Goal: Task Accomplishment & Management: Use online tool/utility

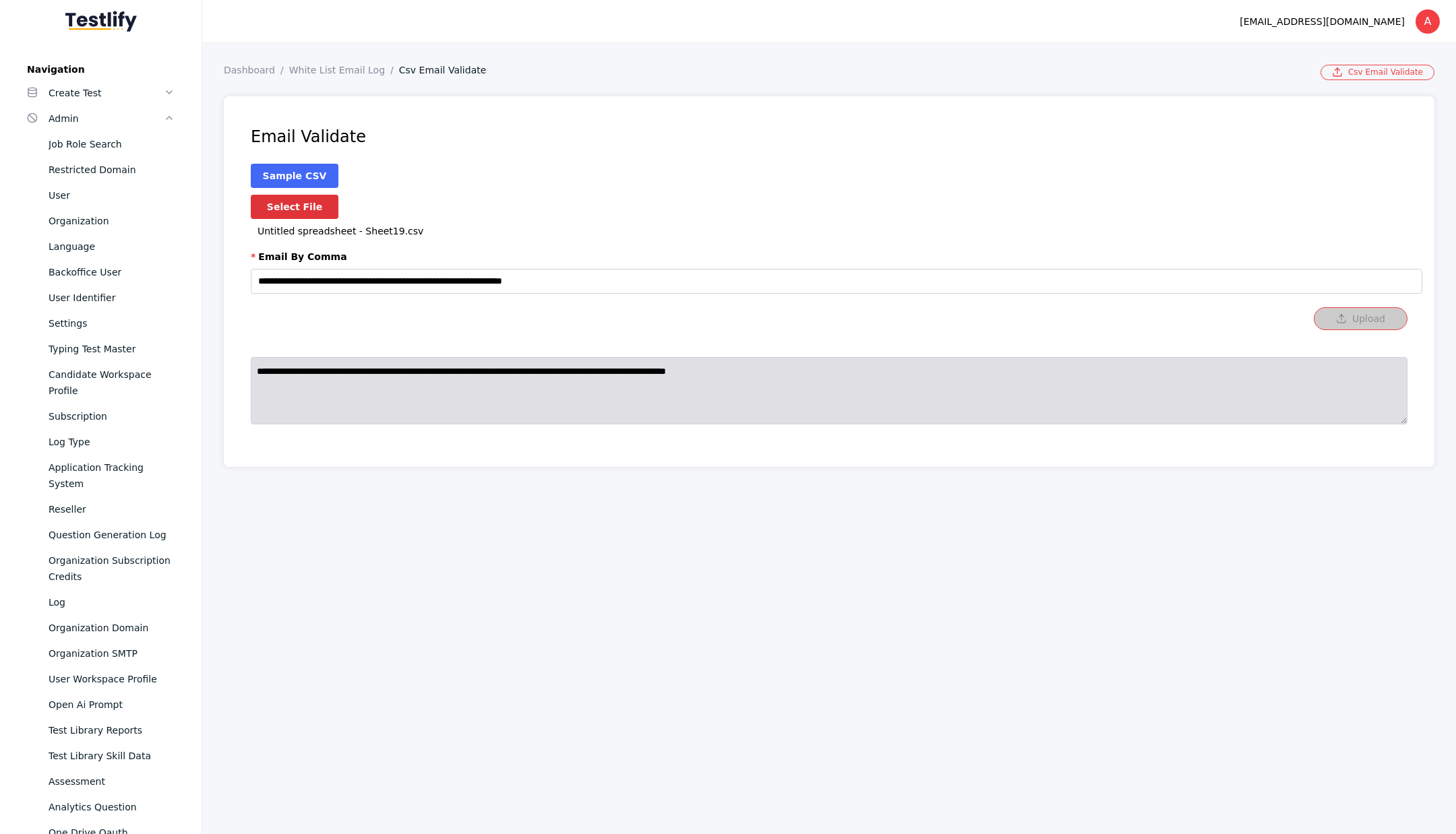
scroll to position [533, 0]
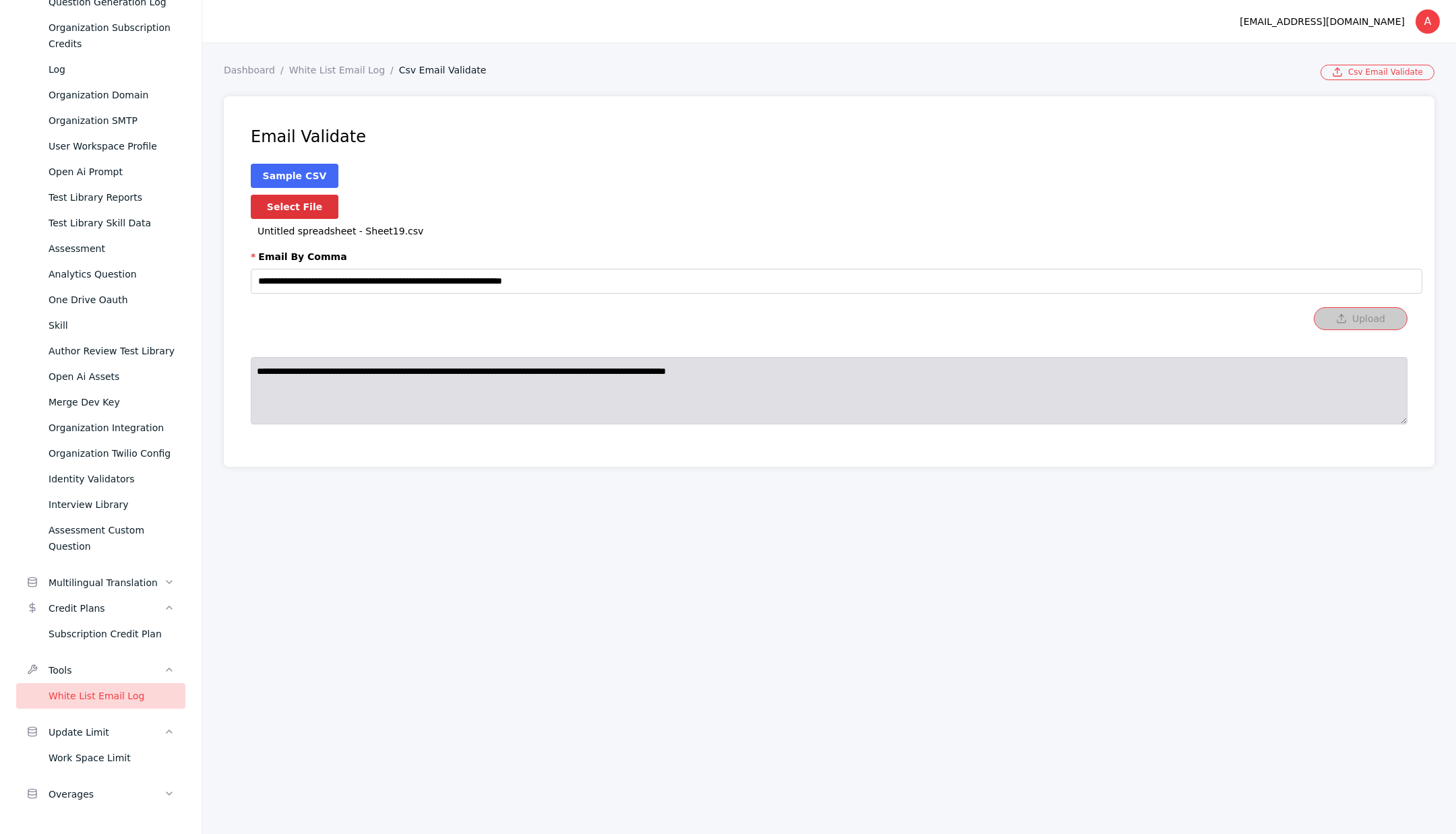
click at [327, 78] on section "Dashboard White List Email Log Csv Email Validate" at bounding box center [772, 72] width 1096 height 16
click at [327, 70] on link "White List Email Log" at bounding box center [344, 70] width 110 height 11
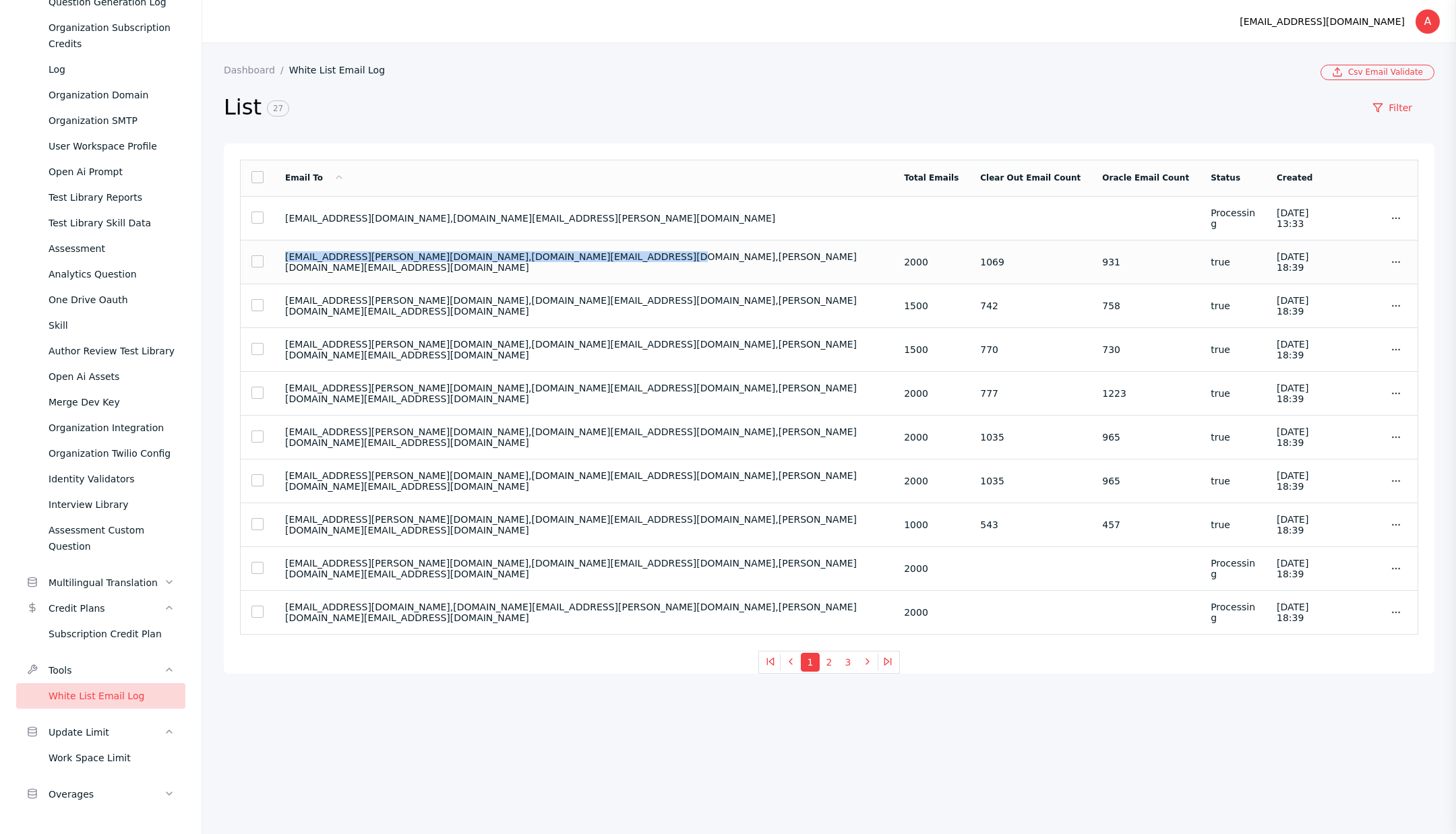
copy section "[EMAIL_ADDRESS][PERSON_NAME][DOMAIN_NAME],[DOMAIN_NAME][EMAIL_ADDRESS][DOMAIN_N…"
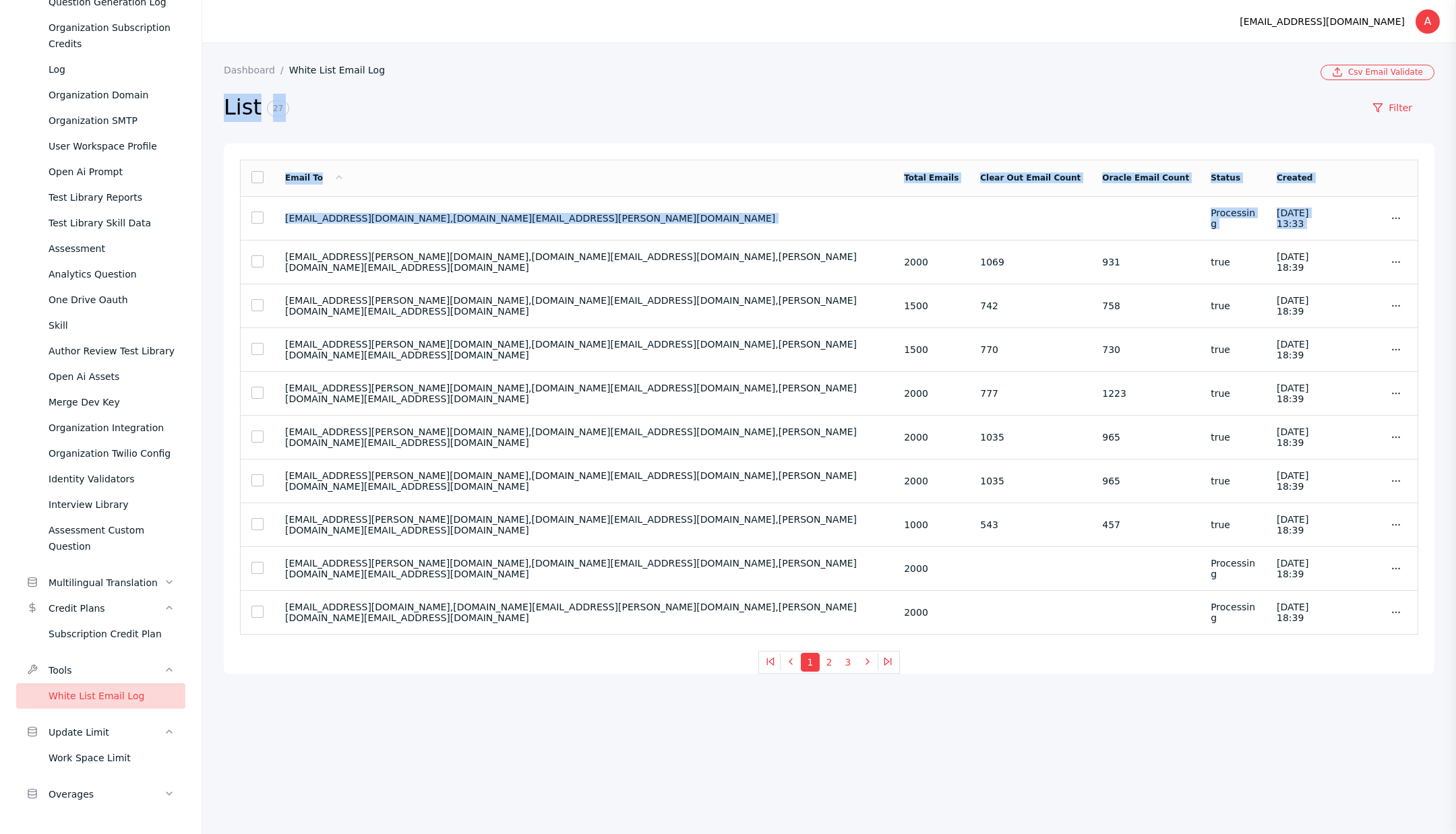
drag, startPoint x: 279, startPoint y: 268, endPoint x: 647, endPoint y: 60, distance: 422.7
click at [647, 60] on section "Dashboard White List Email Log Csv Email Validate List 27 Filter Email To Total…" at bounding box center [829, 438] width 1254 height 791
click at [640, 77] on section "Dashboard White List Email Log" at bounding box center [772, 72] width 1096 height 16
click at [656, 101] on h2 "List 27" at bounding box center [787, 108] width 1126 height 29
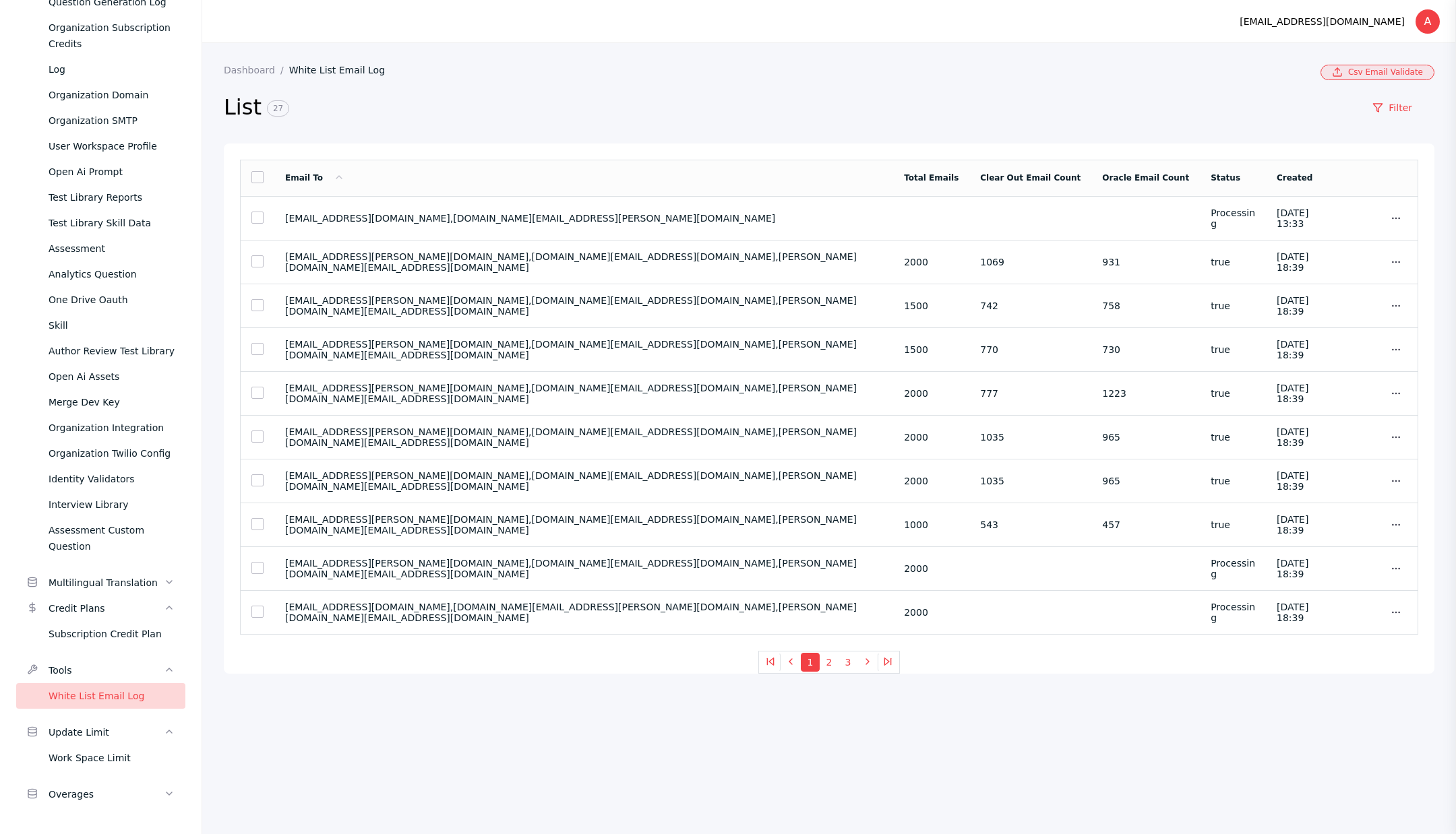
click at [1372, 69] on link "Csv Email Validate" at bounding box center [1377, 72] width 114 height 16
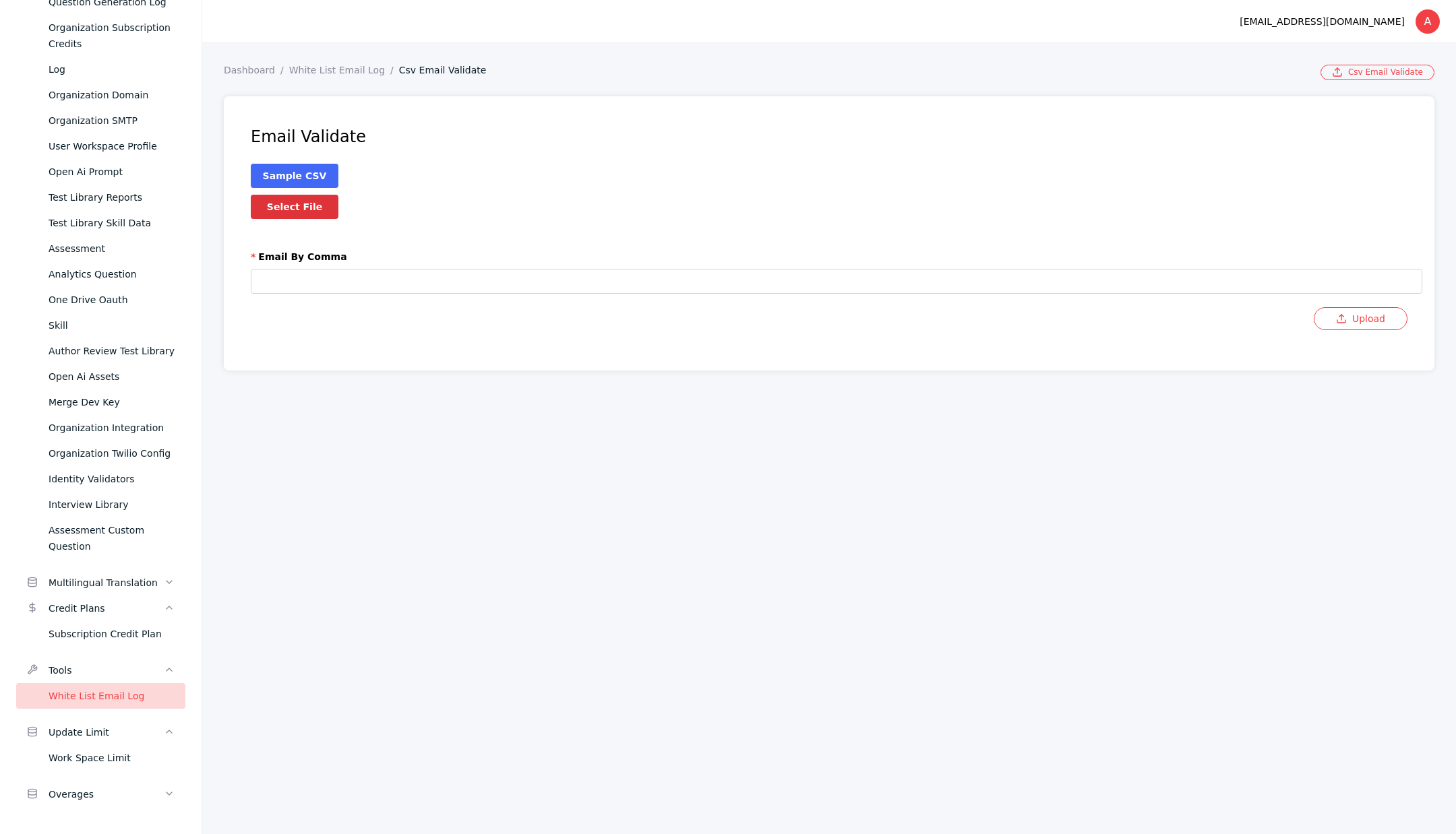
click at [319, 214] on label "Select File" at bounding box center [294, 207] width 88 height 25
click at [0, 0] on input "Select File" at bounding box center [0, 0] width 0 height 0
click at [378, 274] on input "text" at bounding box center [836, 281] width 1171 height 25
paste input "**********"
type input "**********"
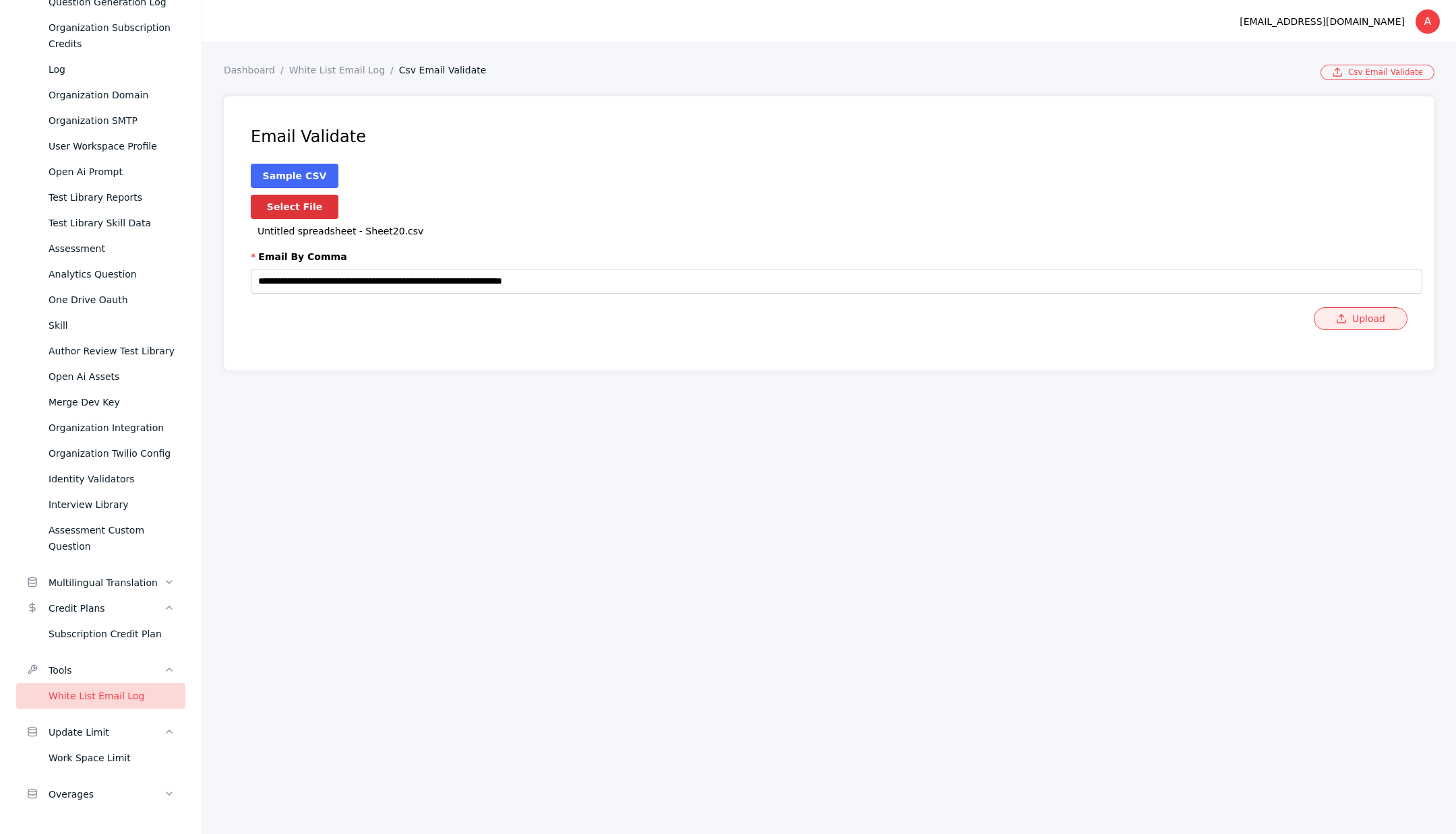
click at [1375, 320] on button "Upload" at bounding box center [1361, 319] width 94 height 23
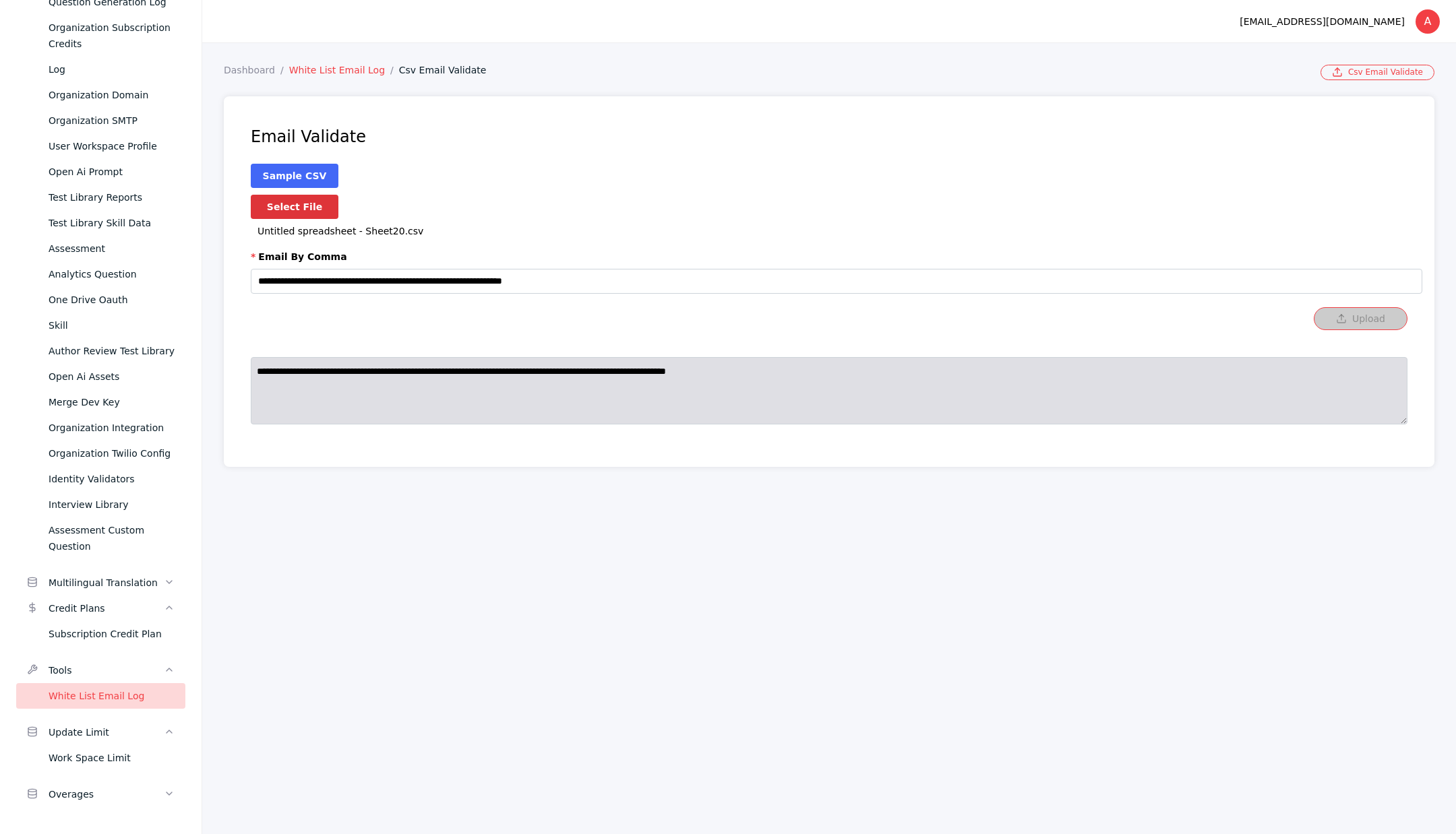
click at [319, 65] on link "White List Email Log" at bounding box center [344, 70] width 110 height 11
